Goal: Find specific page/section: Find specific page/section

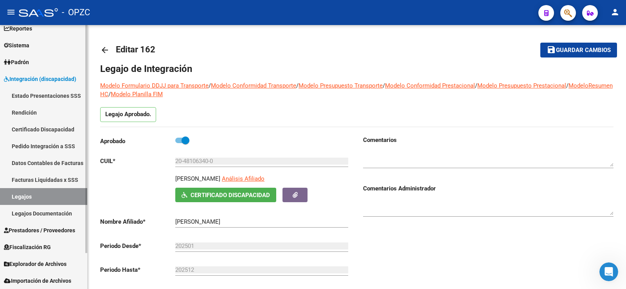
click at [45, 201] on link "Legajos" at bounding box center [43, 196] width 87 height 17
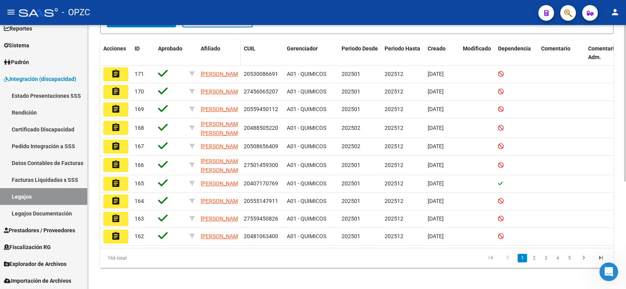
scroll to position [182, 0]
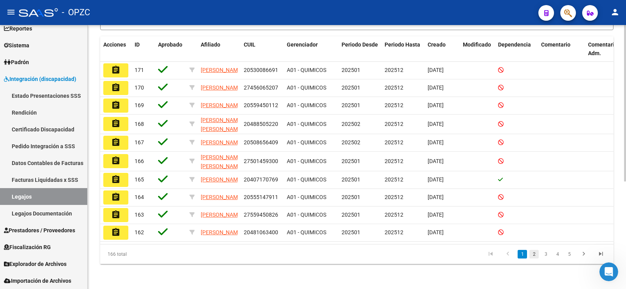
click at [531, 252] on link "2" at bounding box center [533, 254] width 9 height 9
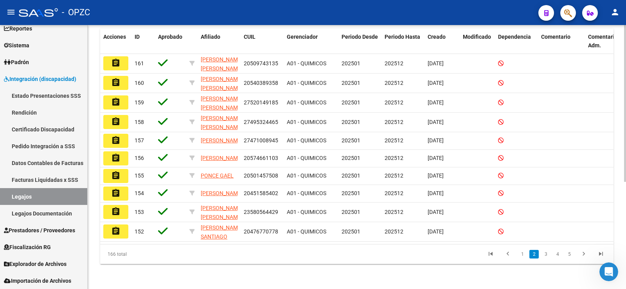
scroll to position [180, 0]
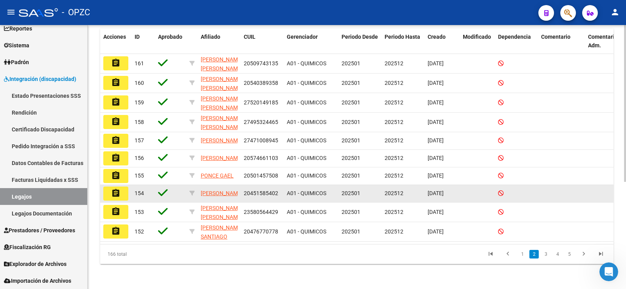
click at [112, 188] on mat-icon "assignment" at bounding box center [115, 192] width 9 height 9
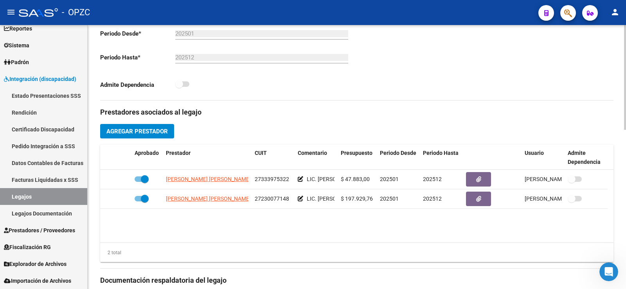
scroll to position [235, 0]
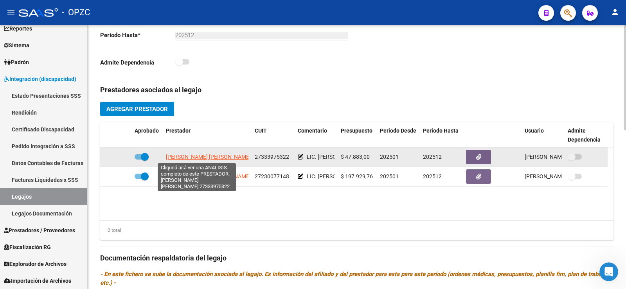
click at [210, 157] on span "[PERSON_NAME] [PERSON_NAME]" at bounding box center [208, 157] width 85 height 6
type textarea "27333975322"
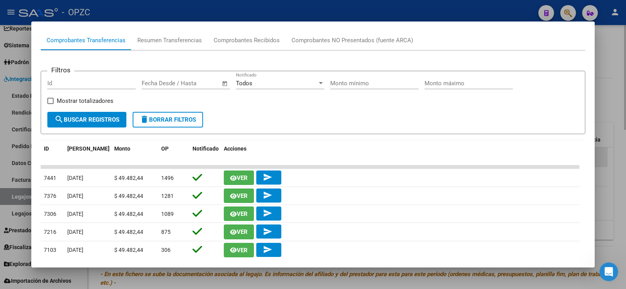
scroll to position [78, 0]
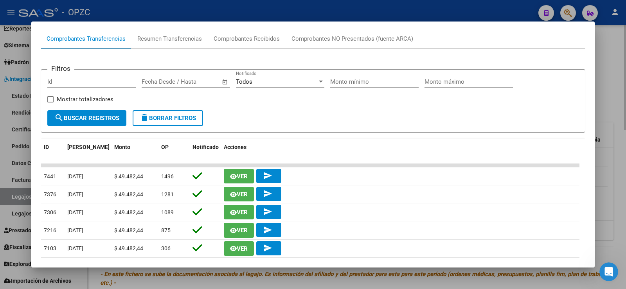
click at [614, 43] on div at bounding box center [313, 144] width 626 height 289
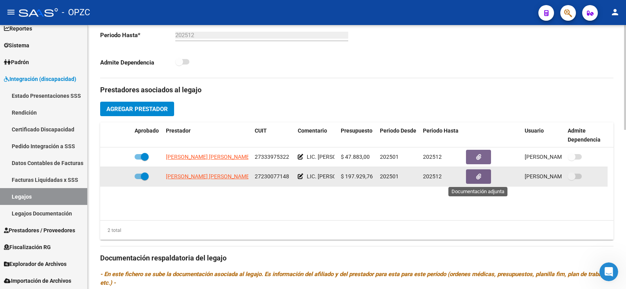
click at [483, 172] on button "button" at bounding box center [478, 176] width 25 height 14
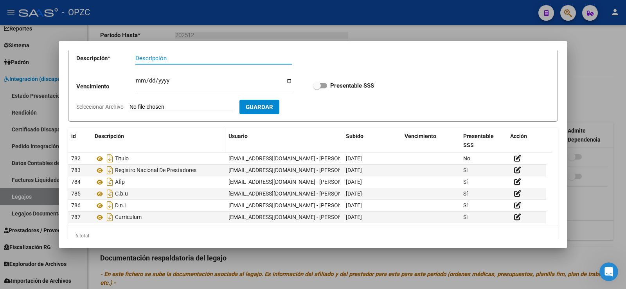
scroll to position [62, 0]
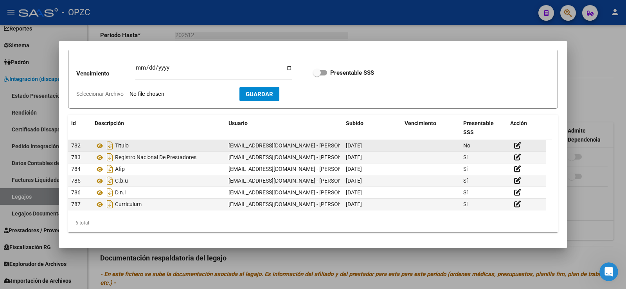
click at [151, 141] on div "Titulo" at bounding box center [158, 145] width 127 height 13
click at [99, 143] on icon at bounding box center [100, 145] width 10 height 9
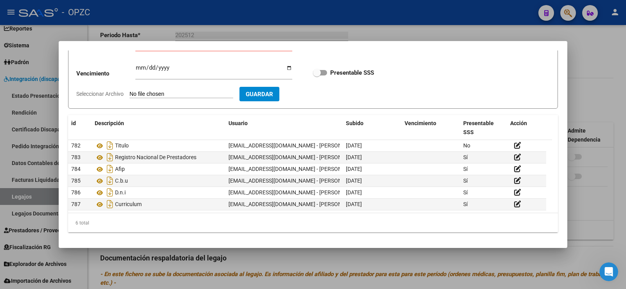
click at [576, 53] on div at bounding box center [313, 144] width 626 height 289
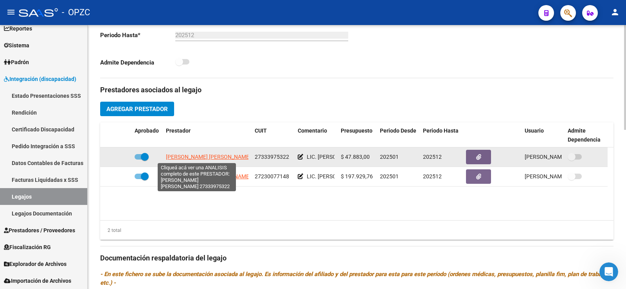
click at [175, 154] on span "[PERSON_NAME] [PERSON_NAME]" at bounding box center [208, 157] width 85 height 6
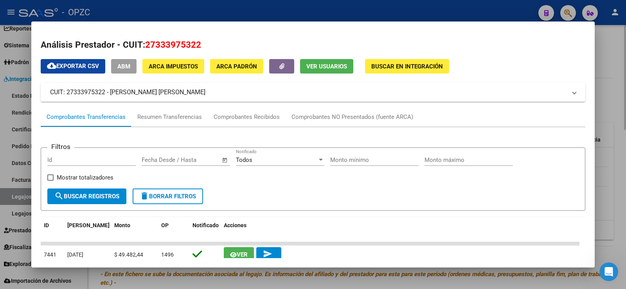
click at [615, 58] on div at bounding box center [313, 144] width 626 height 289
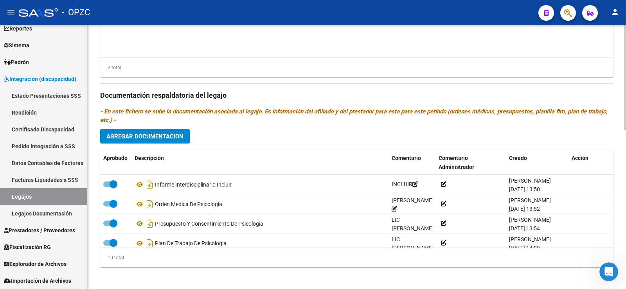
scroll to position [400, 0]
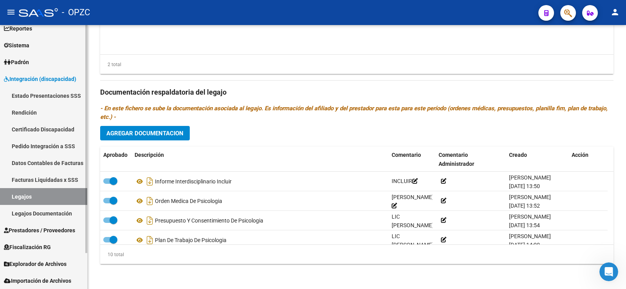
click at [48, 199] on link "Legajos" at bounding box center [43, 196] width 87 height 17
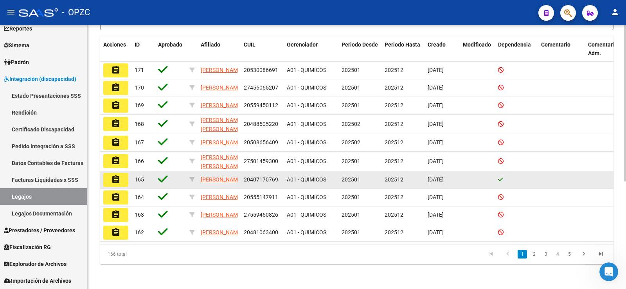
scroll to position [182, 0]
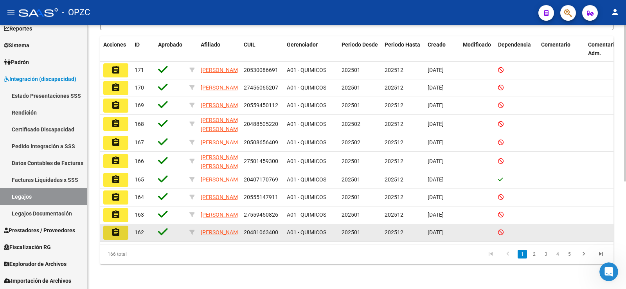
click at [110, 226] on button "assignment" at bounding box center [115, 233] width 25 height 14
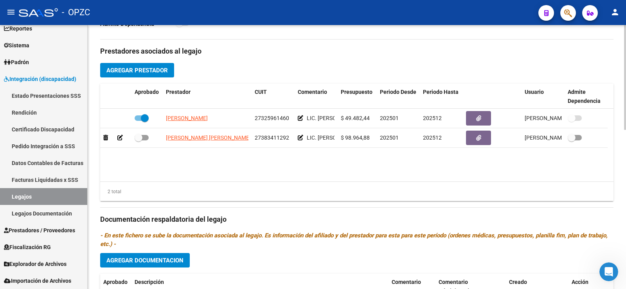
scroll to position [274, 0]
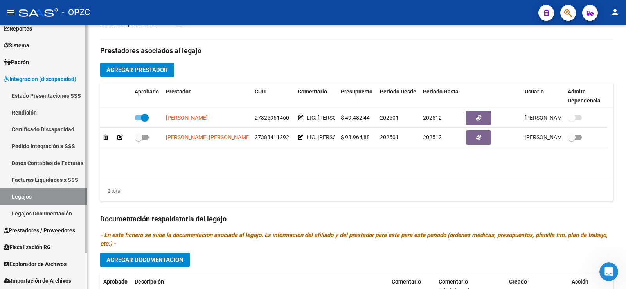
click at [22, 193] on link "Legajos" at bounding box center [43, 196] width 87 height 17
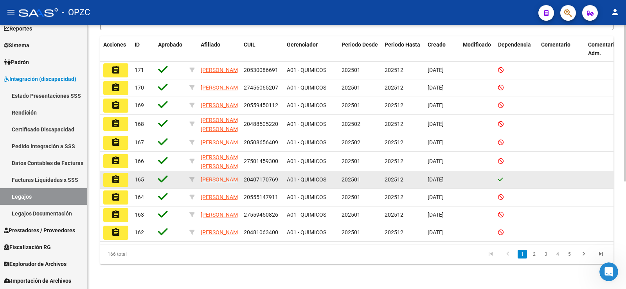
scroll to position [182, 0]
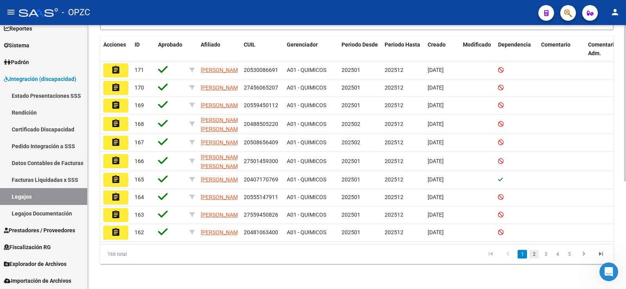
click at [531, 251] on link "2" at bounding box center [533, 254] width 9 height 9
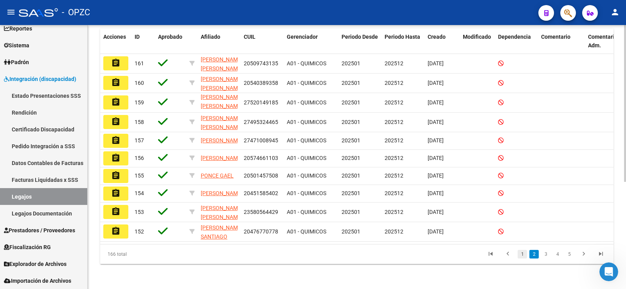
scroll to position [180, 0]
click at [544, 253] on link "3" at bounding box center [545, 254] width 9 height 9
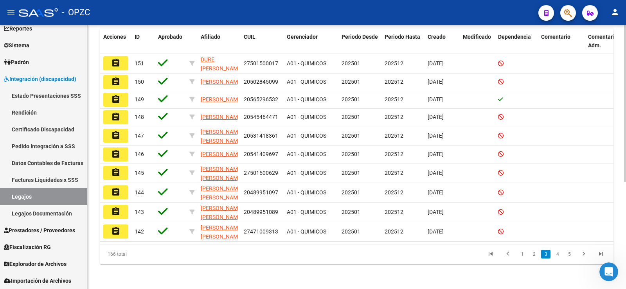
click at [115, 168] on mat-icon "assignment" at bounding box center [115, 172] width 9 height 9
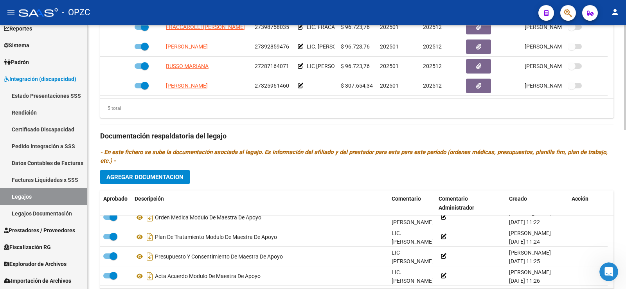
scroll to position [283, 0]
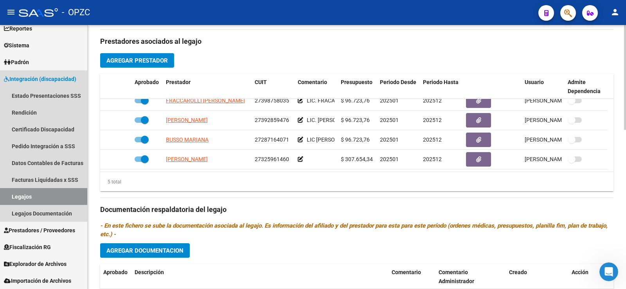
drag, startPoint x: 23, startPoint y: 195, endPoint x: 95, endPoint y: 188, distance: 72.6
click at [24, 195] on link "Legajos" at bounding box center [43, 196] width 87 height 17
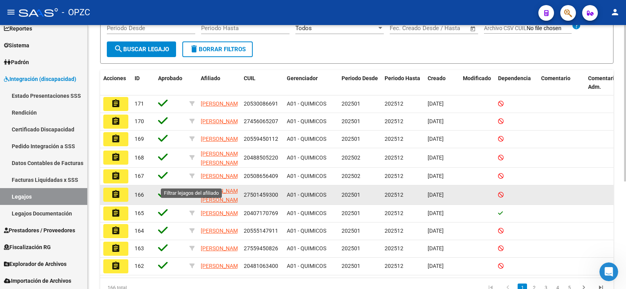
scroll to position [156, 0]
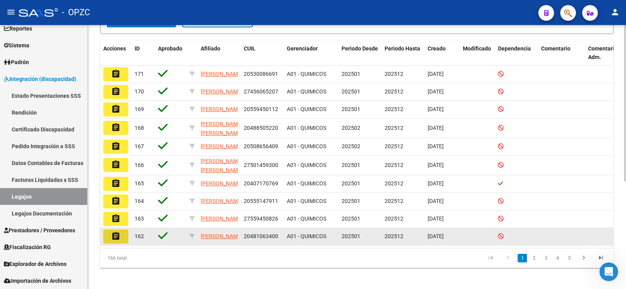
click at [119, 241] on mat-icon "assignment" at bounding box center [115, 235] width 9 height 9
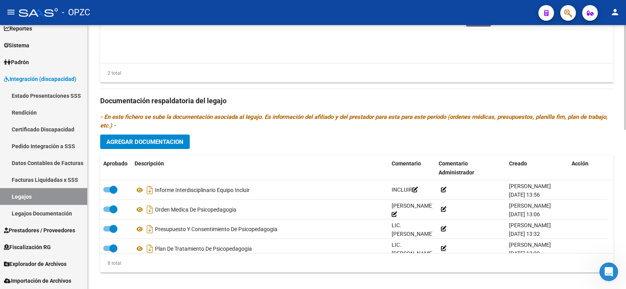
scroll to position [400, 0]
